Goal: Find specific page/section: Find specific page/section

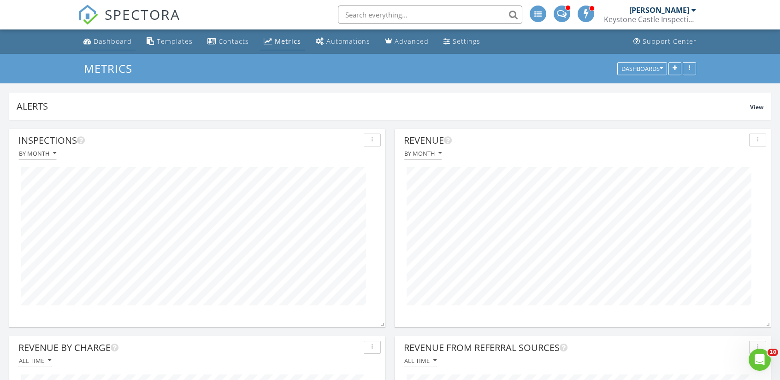
click at [103, 43] on div "Dashboard" at bounding box center [113, 41] width 38 height 9
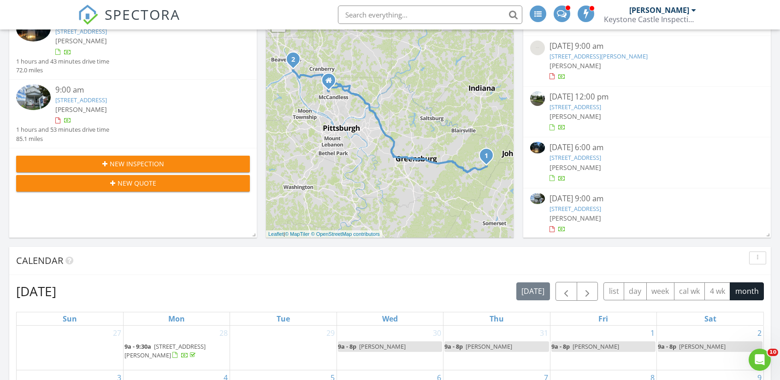
scroll to position [138, 0]
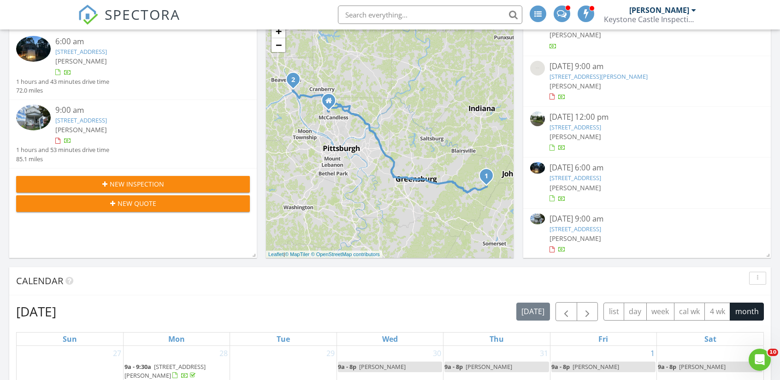
click at [585, 72] on link "220 Bush Rd, Aliquippa, PA 15001" at bounding box center [598, 76] width 98 height 8
